Goal: Information Seeking & Learning: Find specific fact

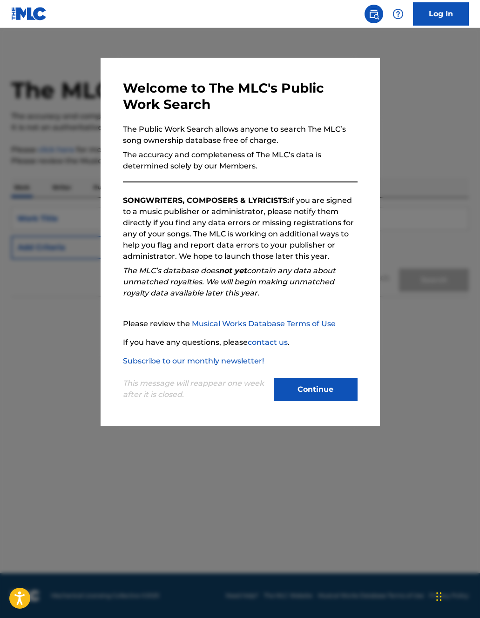
click at [238, 185] on div "Welcome to The MLC's Public Work Search The Public Work Search allows anyone to…" at bounding box center [240, 242] width 235 height 324
click at [235, 178] on div "Welcome to The MLC's Public Work Search The Public Work Search allows anyone to…" at bounding box center [240, 242] width 235 height 324
click at [308, 394] on button "Continue" at bounding box center [316, 389] width 84 height 23
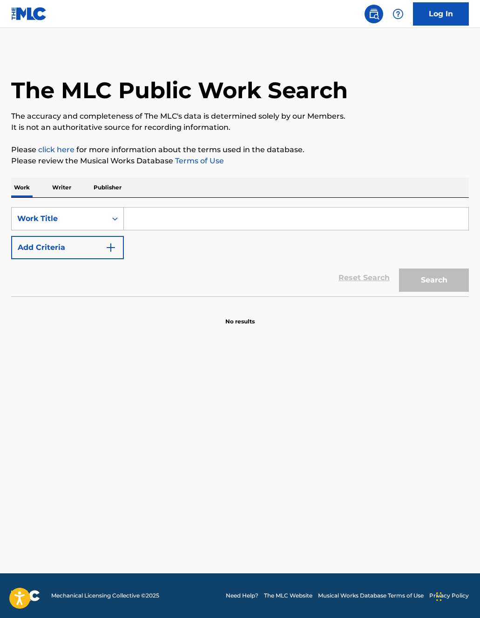
click at [89, 216] on div "Work Title" at bounding box center [59, 218] width 84 height 11
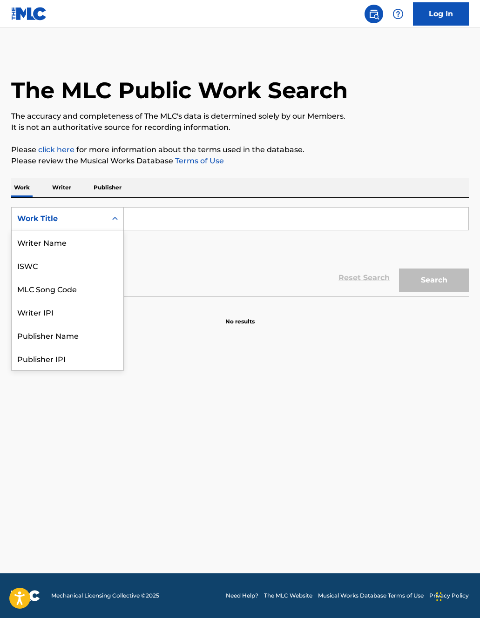
scroll to position [47, 0]
click at [84, 271] on div "Writer IPI" at bounding box center [68, 265] width 112 height 23
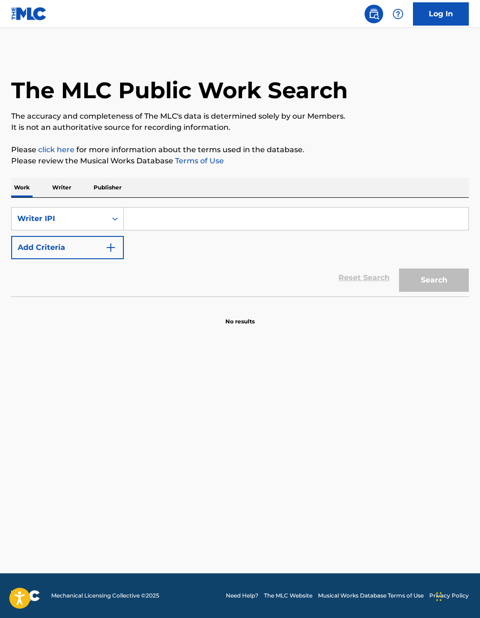
click at [137, 217] on input "Search Form" at bounding box center [296, 219] width 344 height 22
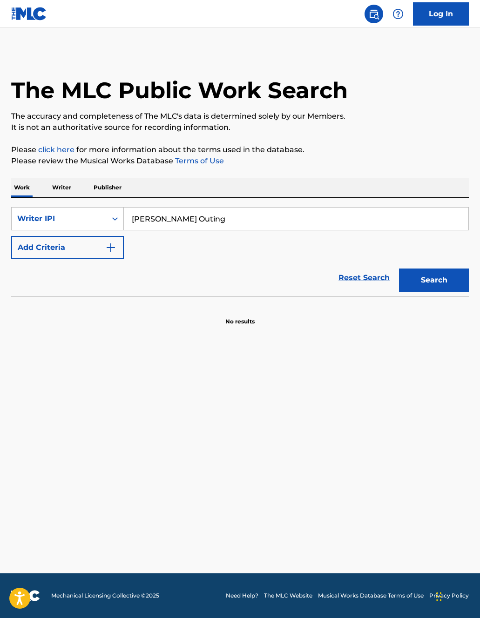
type input "[PERSON_NAME] Outing"
click at [399, 269] on button "Search" at bounding box center [434, 280] width 70 height 23
click at [412, 280] on button "Search" at bounding box center [434, 280] width 70 height 23
click at [183, 219] on input "[PERSON_NAME] Outing" at bounding box center [296, 219] width 344 height 22
click at [108, 223] on div "Search Form" at bounding box center [115, 218] width 17 height 17
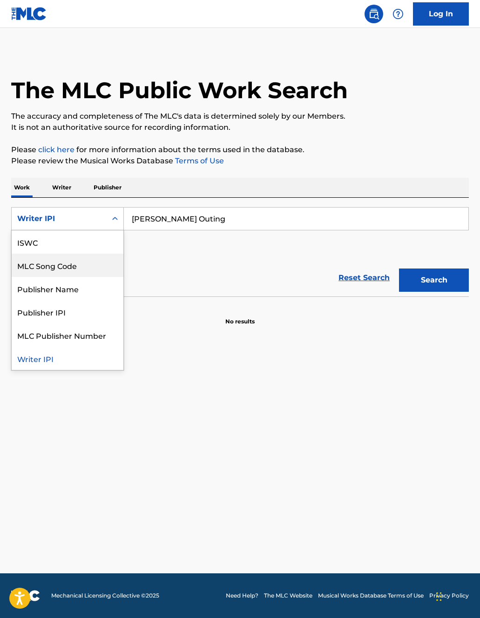
drag, startPoint x: 98, startPoint y: 289, endPoint x: 92, endPoint y: 263, distance: 25.7
click at [91, 263] on div "Work Title Writer Name ISWC MLC Song Code Publisher Name Publisher IPI MLC Publ…" at bounding box center [68, 300] width 112 height 140
click at [82, 286] on div "Publisher Name" at bounding box center [68, 288] width 112 height 23
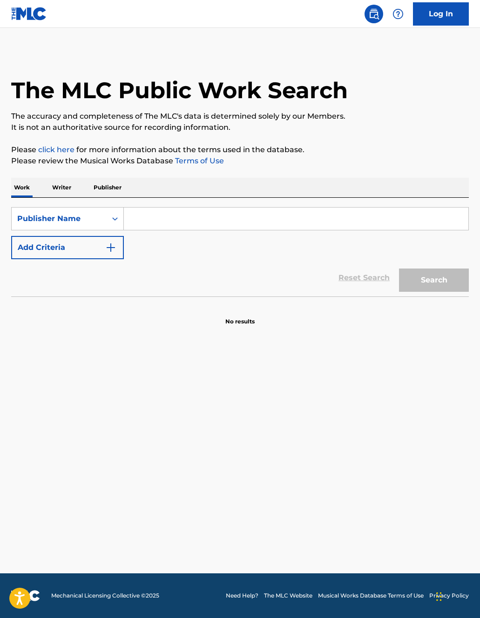
click at [191, 225] on input "Search Form" at bounding box center [296, 219] width 344 height 22
click at [175, 208] on input "Search Form" at bounding box center [296, 219] width 344 height 22
paste input "DO3 PRODUCTIONS"
click at [438, 281] on button "Search" at bounding box center [434, 280] width 70 height 23
click at [216, 216] on input "DO3 PRODUCTIONS" at bounding box center [296, 219] width 344 height 22
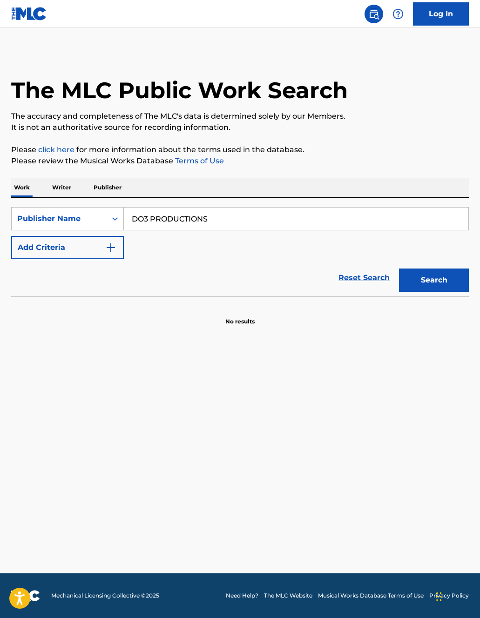
click at [216, 216] on input "DO3 PRODUCTIONS" at bounding box center [296, 219] width 344 height 22
type input "D"
click at [107, 223] on div "Search Form" at bounding box center [115, 218] width 17 height 17
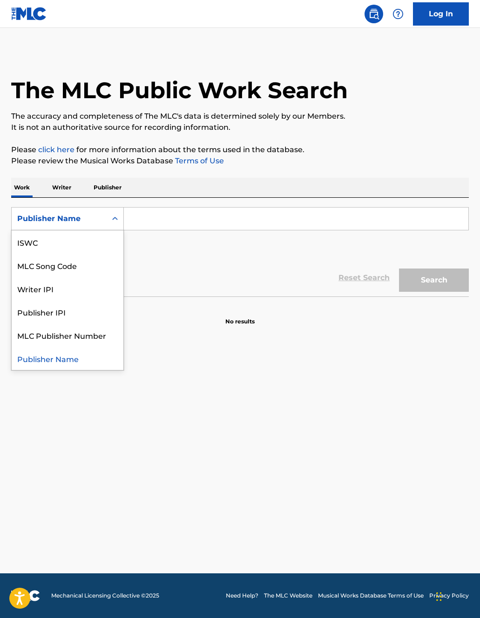
click at [115, 191] on p "Publisher" at bounding box center [108, 188] width 34 height 20
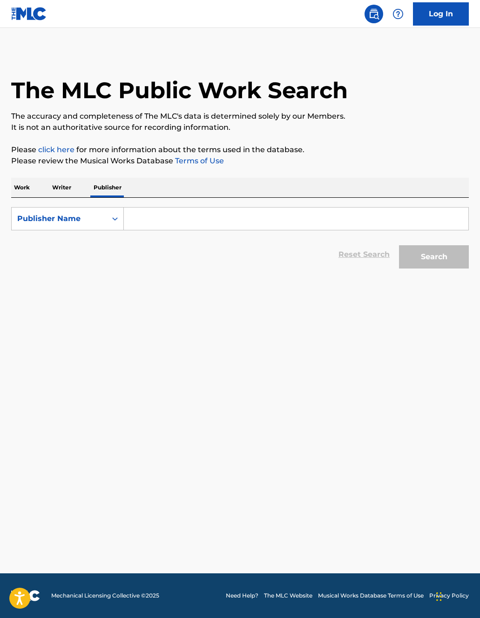
click at [154, 219] on input "Search Form" at bounding box center [296, 219] width 344 height 22
click at [152, 221] on input "Search Form" at bounding box center [296, 219] width 344 height 22
paste input "DO3 PRODUCTIONS"
type input "DO3 PRODUCTIONS"
click at [248, 300] on main "The MLC Public Work Search The accuracy and completeness of The MLC's data is d…" at bounding box center [240, 301] width 480 height 546
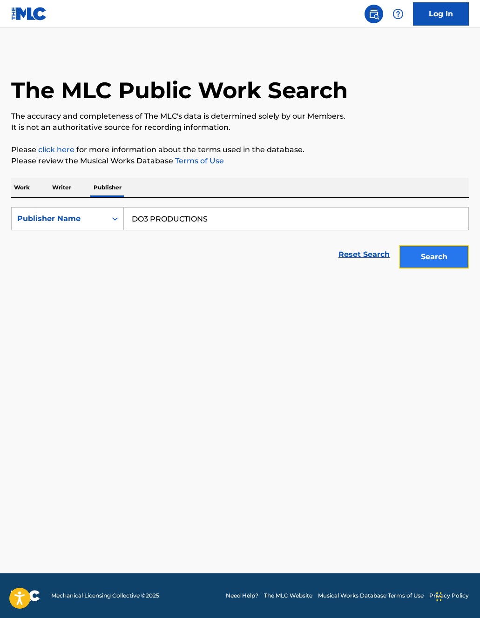
click at [454, 255] on button "Search" at bounding box center [434, 256] width 70 height 23
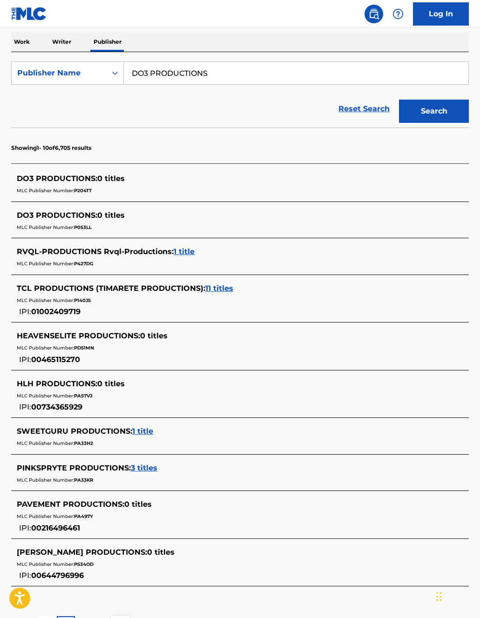
scroll to position [144, 0]
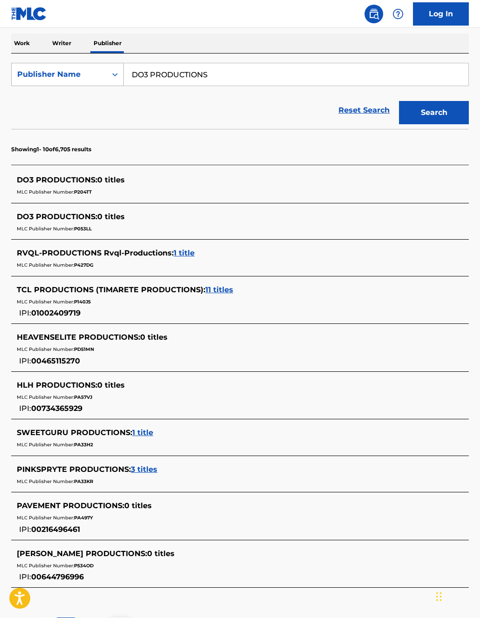
click at [83, 75] on div "Publisher Name" at bounding box center [59, 74] width 84 height 11
click at [86, 118] on div "MLC Publisher Number" at bounding box center [68, 120] width 112 height 23
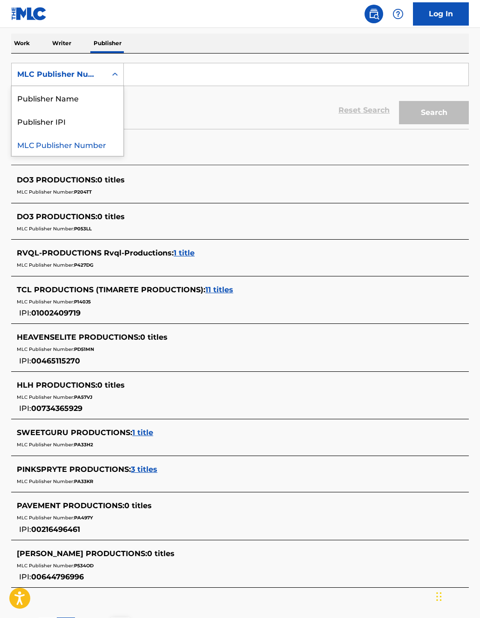
click at [107, 77] on div "Search Form" at bounding box center [115, 74] width 17 height 17
click at [144, 113] on div "Reset Search Search" at bounding box center [240, 110] width 458 height 37
click at [148, 95] on div "Reset Search Search" at bounding box center [240, 110] width 458 height 37
click at [85, 189] on span "P204TT" at bounding box center [83, 192] width 18 height 6
